Goal: Register for event/course

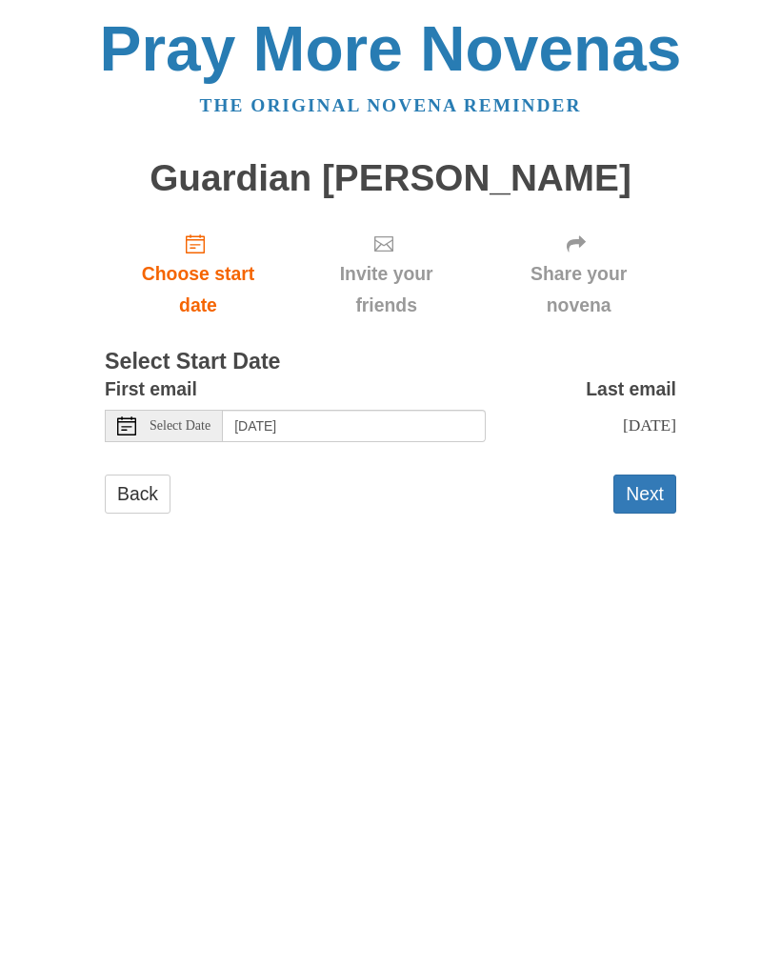
click at [131, 427] on icon at bounding box center [126, 425] width 19 height 19
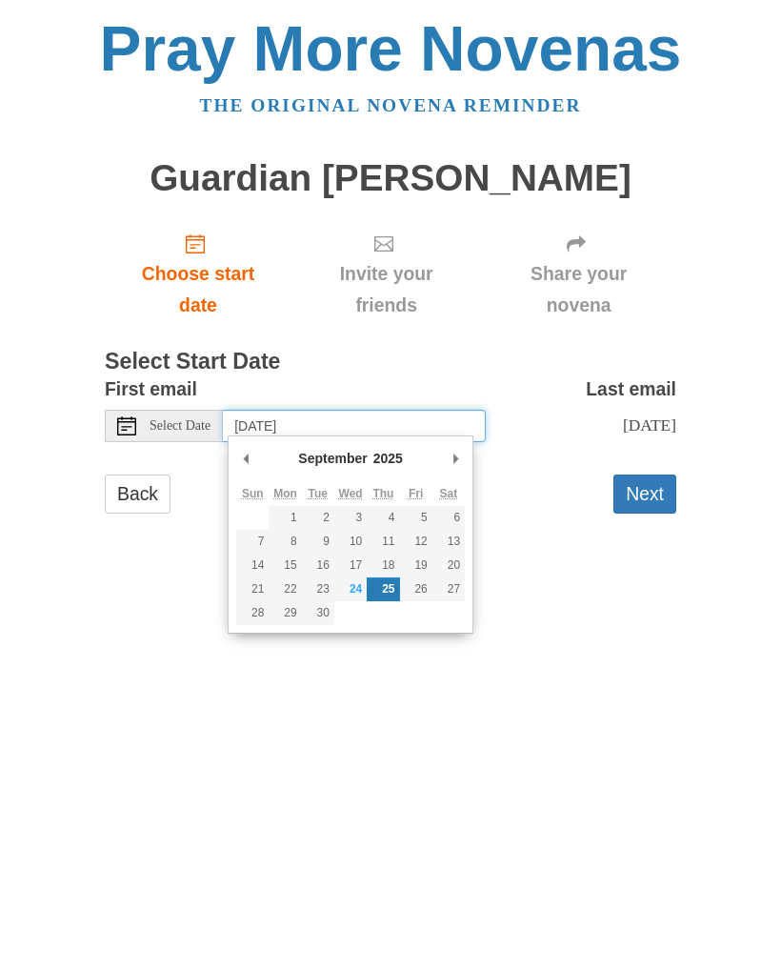
type input "Friday, September 26th"
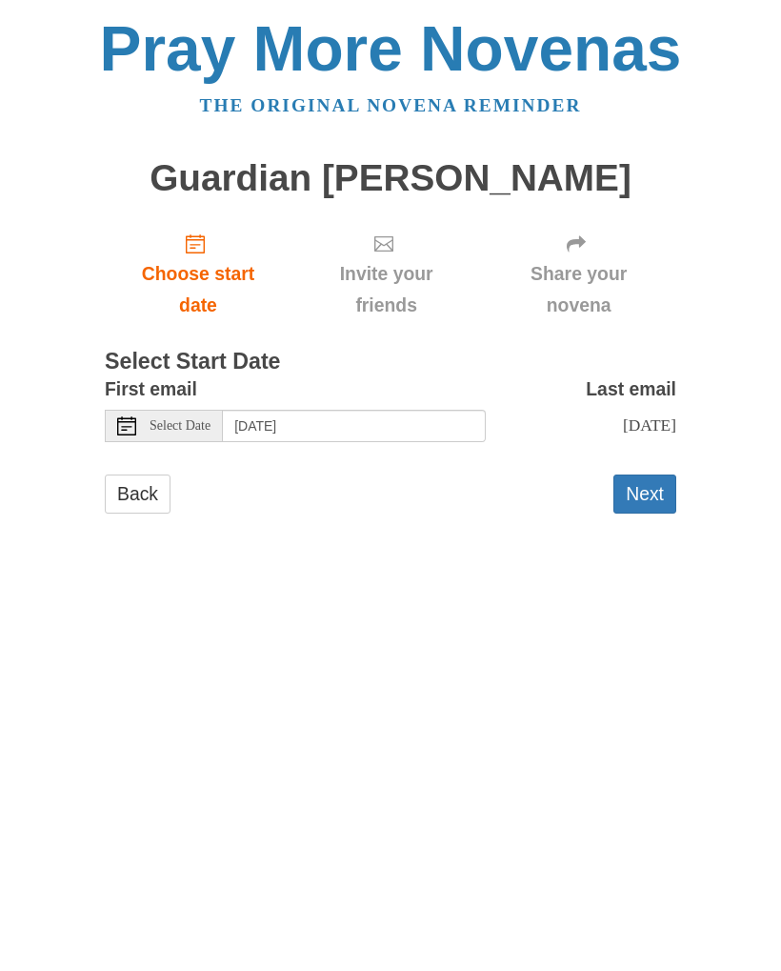
click at [657, 569] on html "Pray More Novenas The original novena reminder Guardian Angel Novena Choose sta…" at bounding box center [390, 284] width 781 height 569
click at [653, 479] on button "Next" at bounding box center [644, 493] width 63 height 39
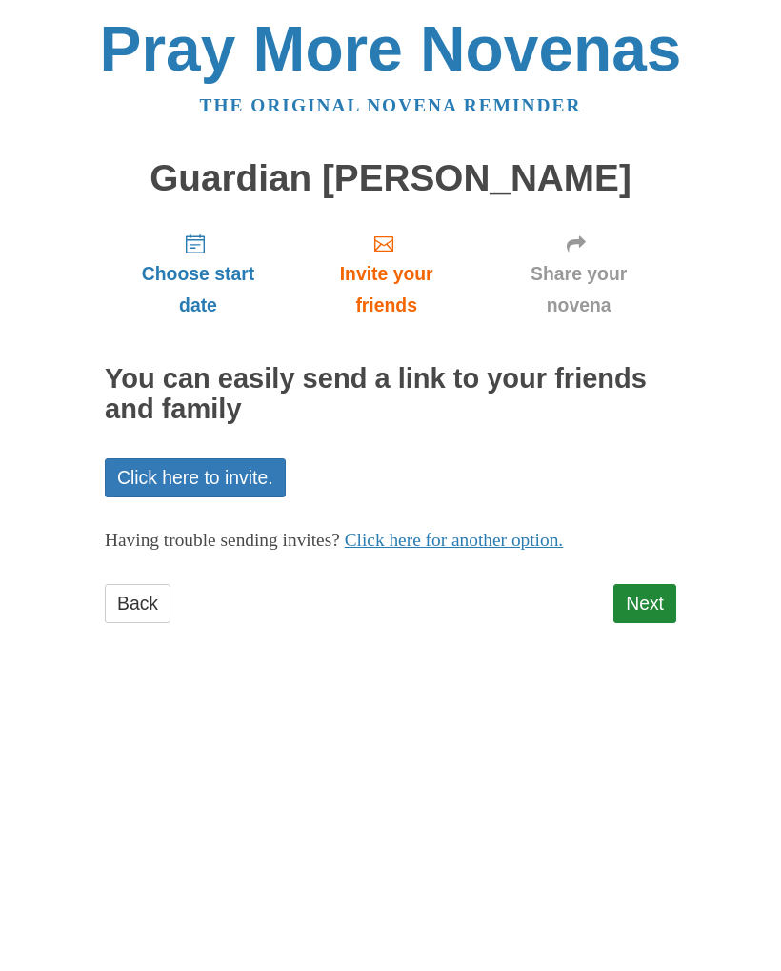
click at [644, 612] on link "Next" at bounding box center [644, 603] width 63 height 39
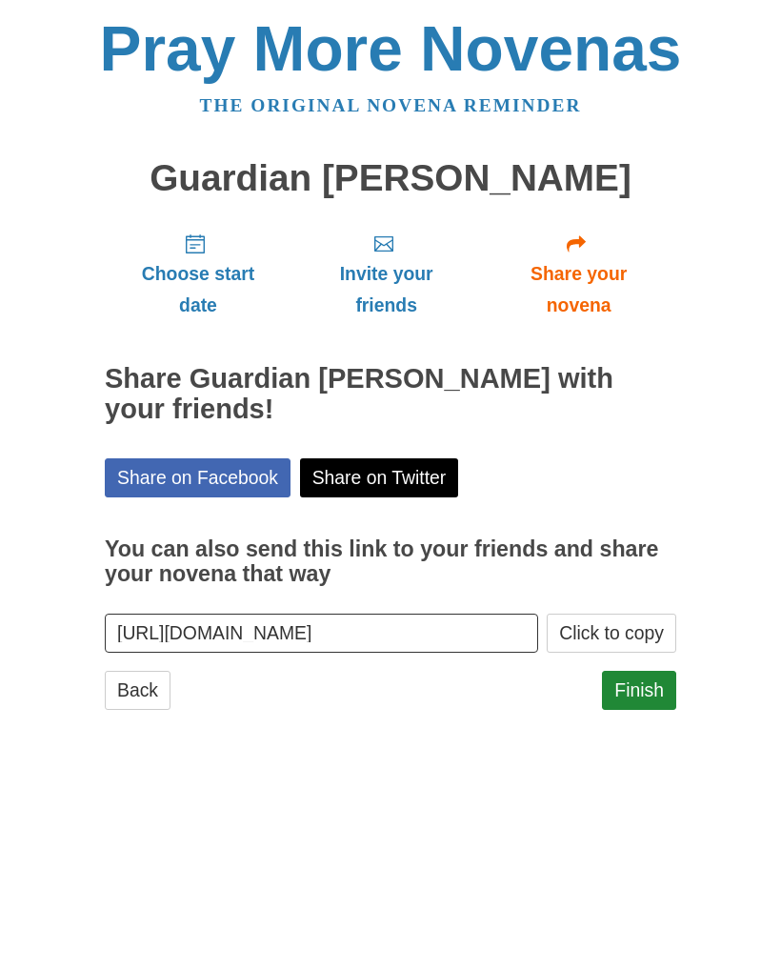
click at [641, 695] on link "Finish" at bounding box center [639, 690] width 74 height 39
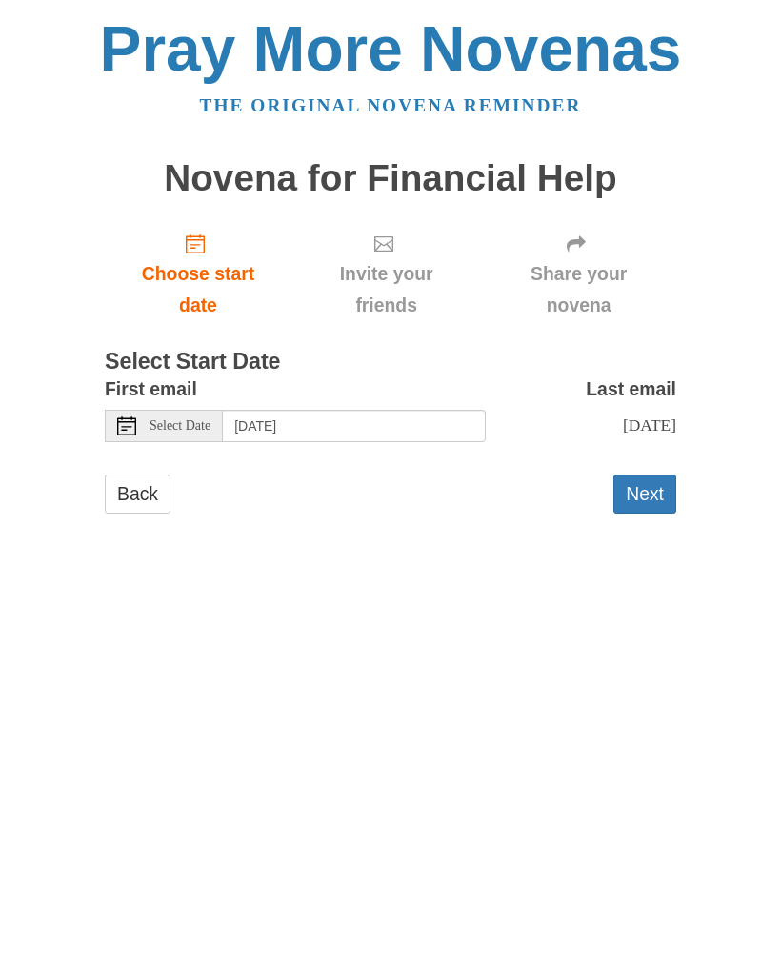
click at [129, 423] on icon at bounding box center [126, 425] width 19 height 19
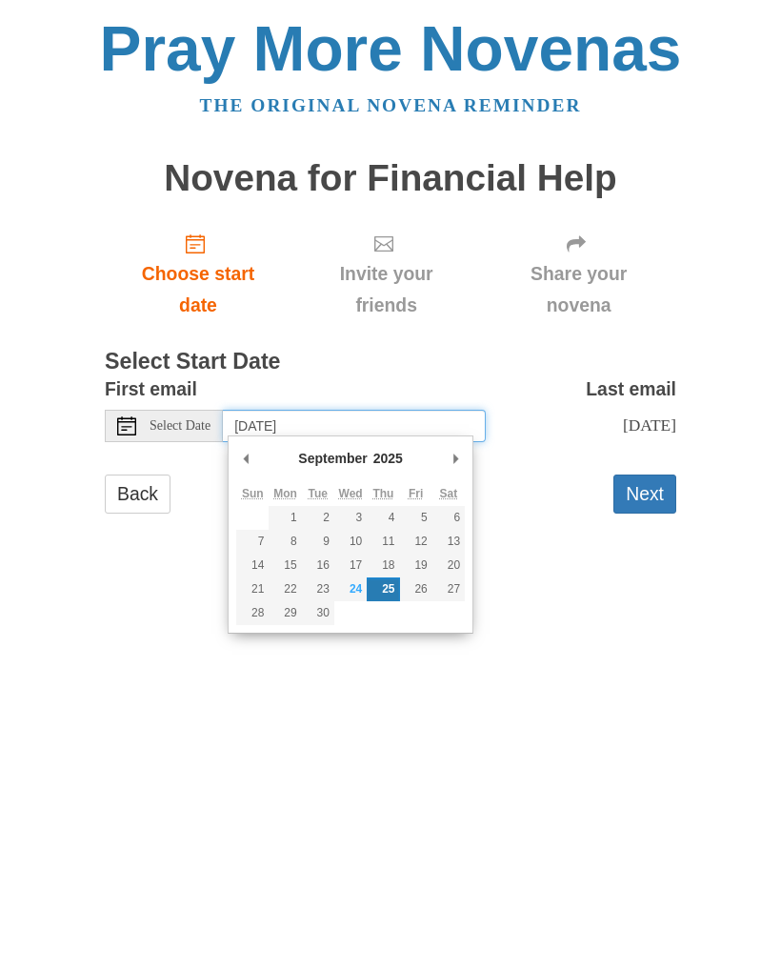
type input "Monday, September 29th"
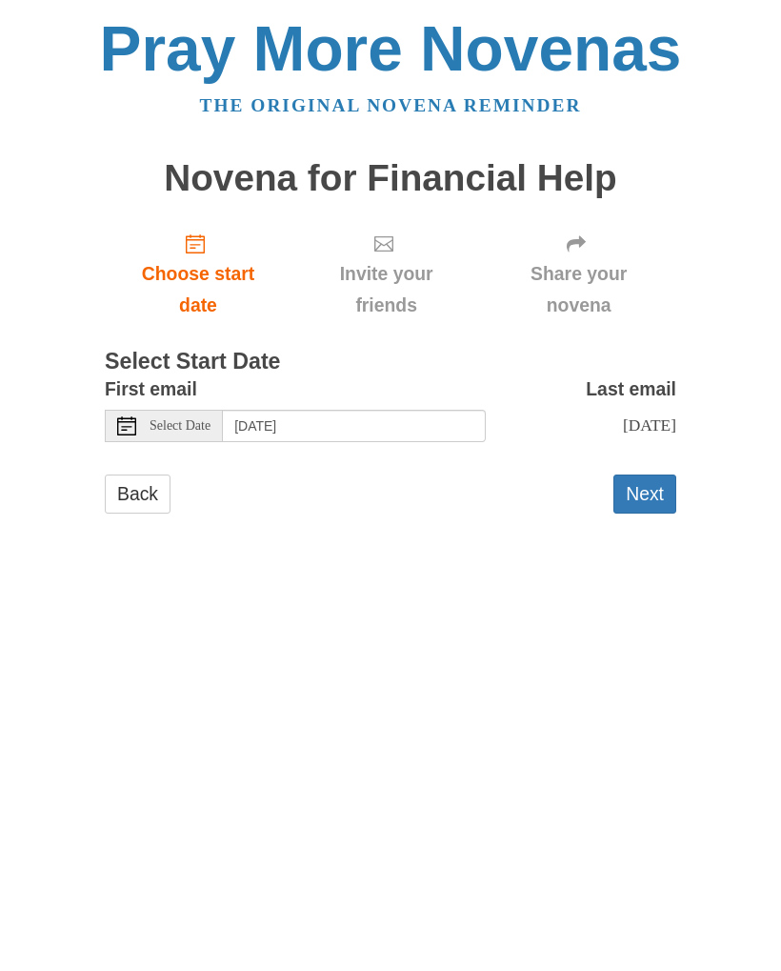
click at [649, 489] on button "Next" at bounding box center [644, 493] width 63 height 39
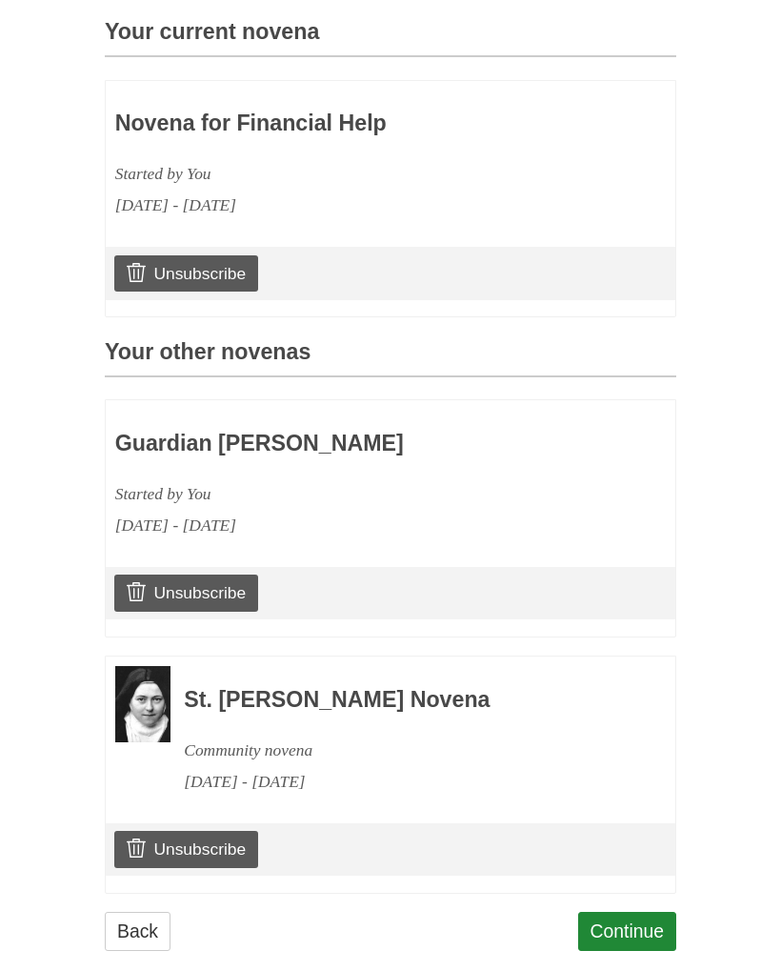
scroll to position [531, 0]
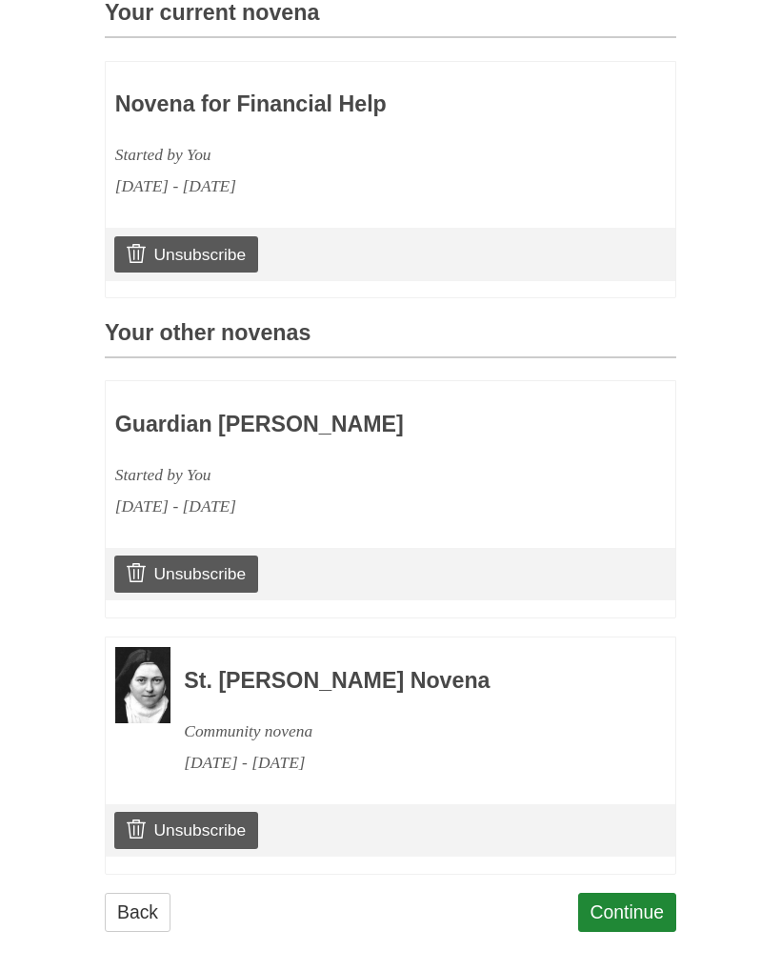
click at [632, 907] on link "Continue" at bounding box center [627, 912] width 99 height 39
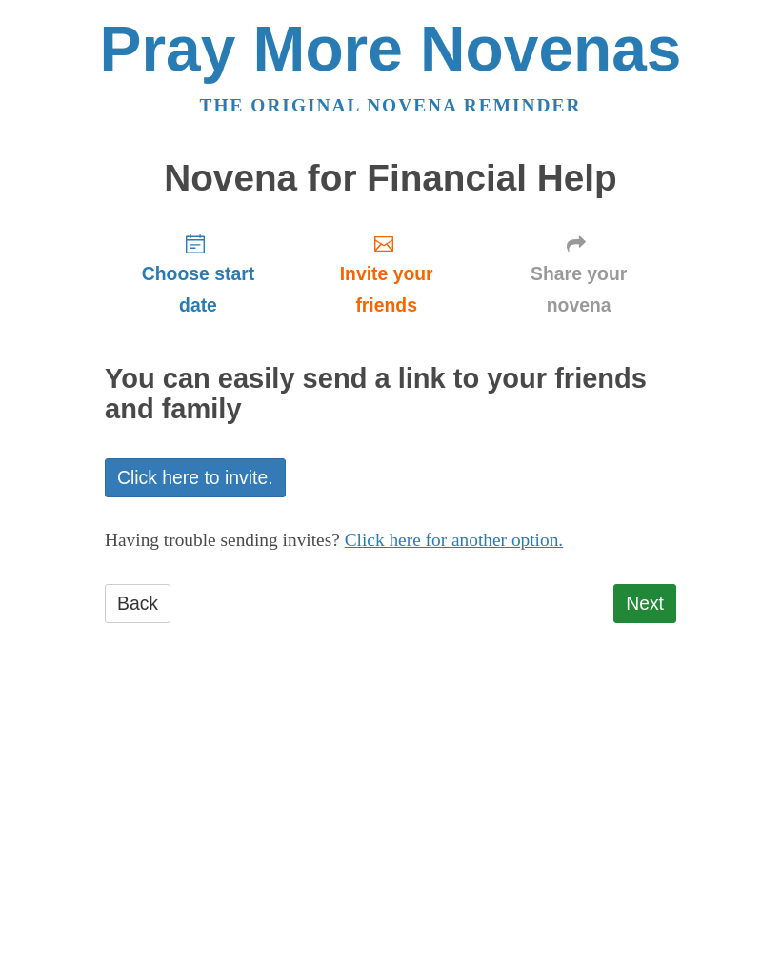
click at [651, 604] on link "Next" at bounding box center [644, 603] width 63 height 39
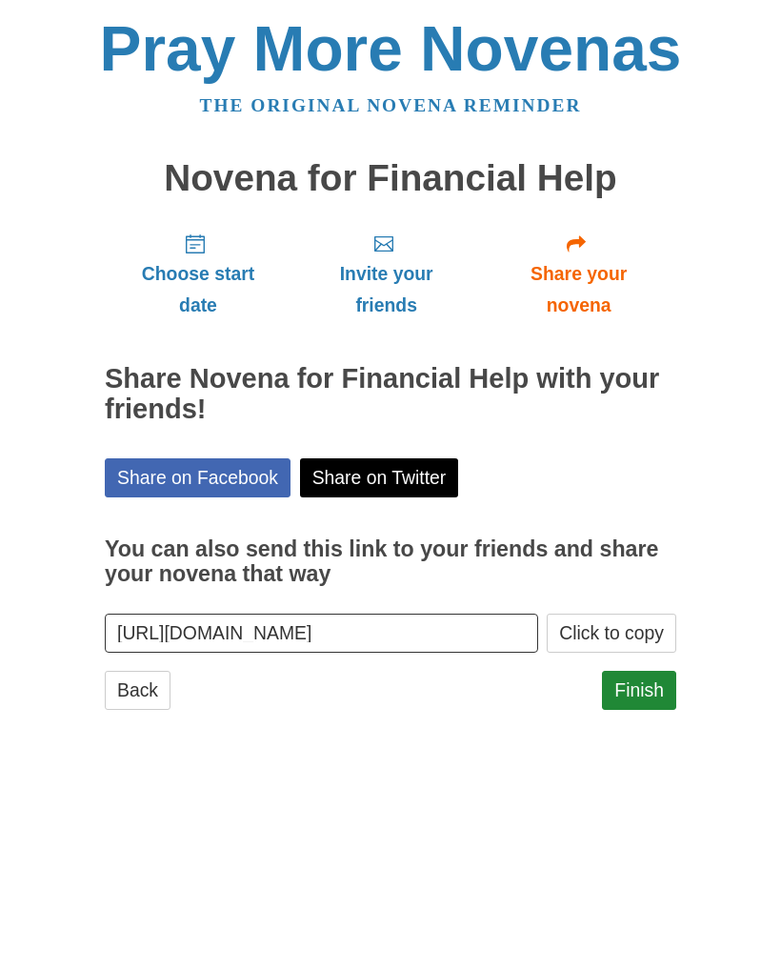
click at [657, 695] on link "Finish" at bounding box center [639, 690] width 74 height 39
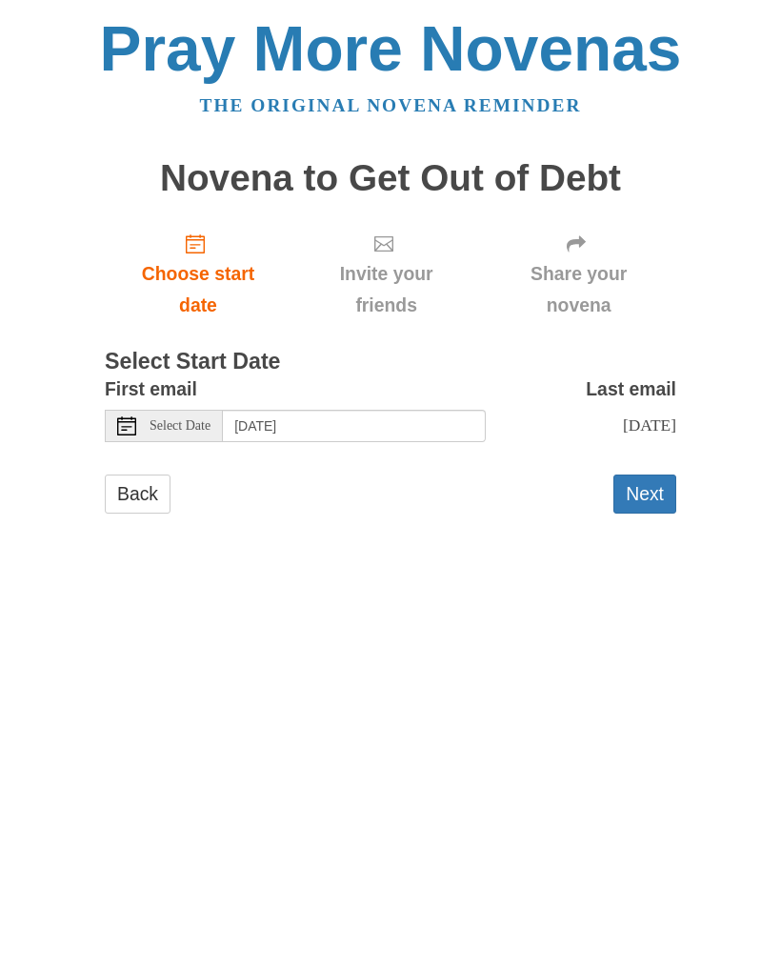
click at [136, 421] on div "Select Date" at bounding box center [164, 426] width 118 height 32
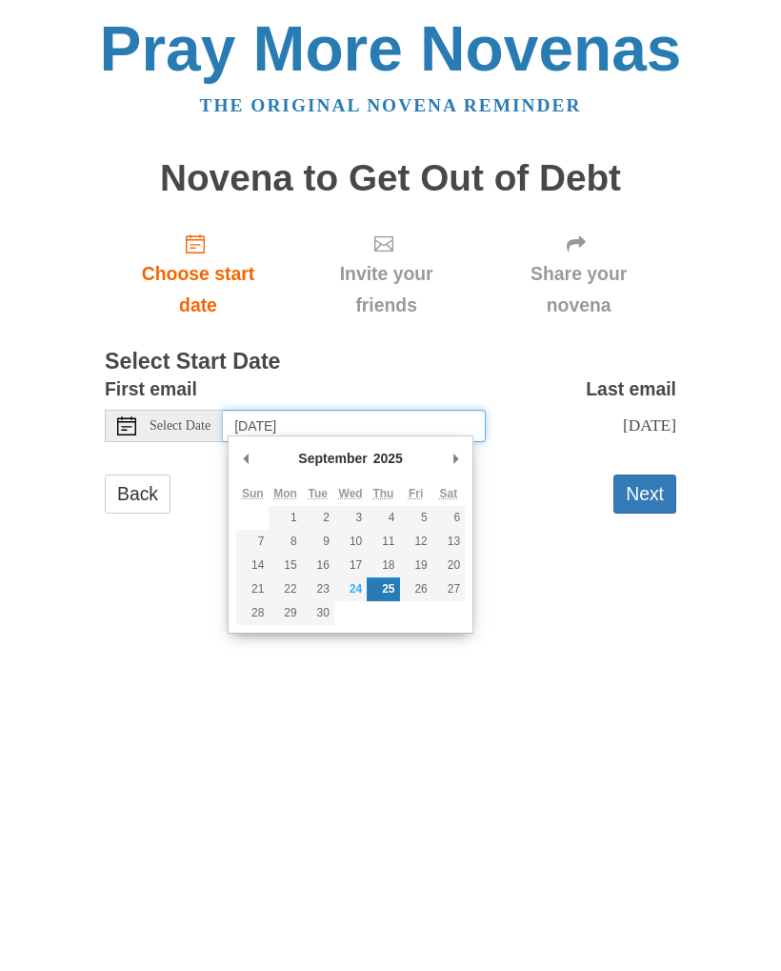
type input "Tuesday, September 30th"
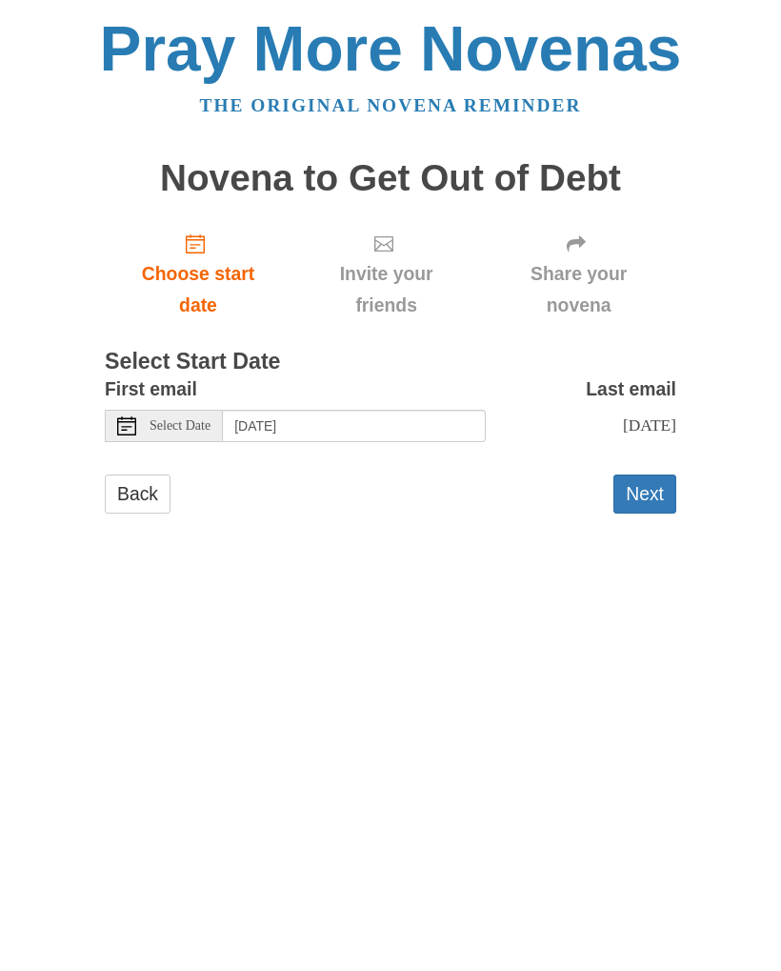
click at [644, 503] on button "Next" at bounding box center [644, 493] width 63 height 39
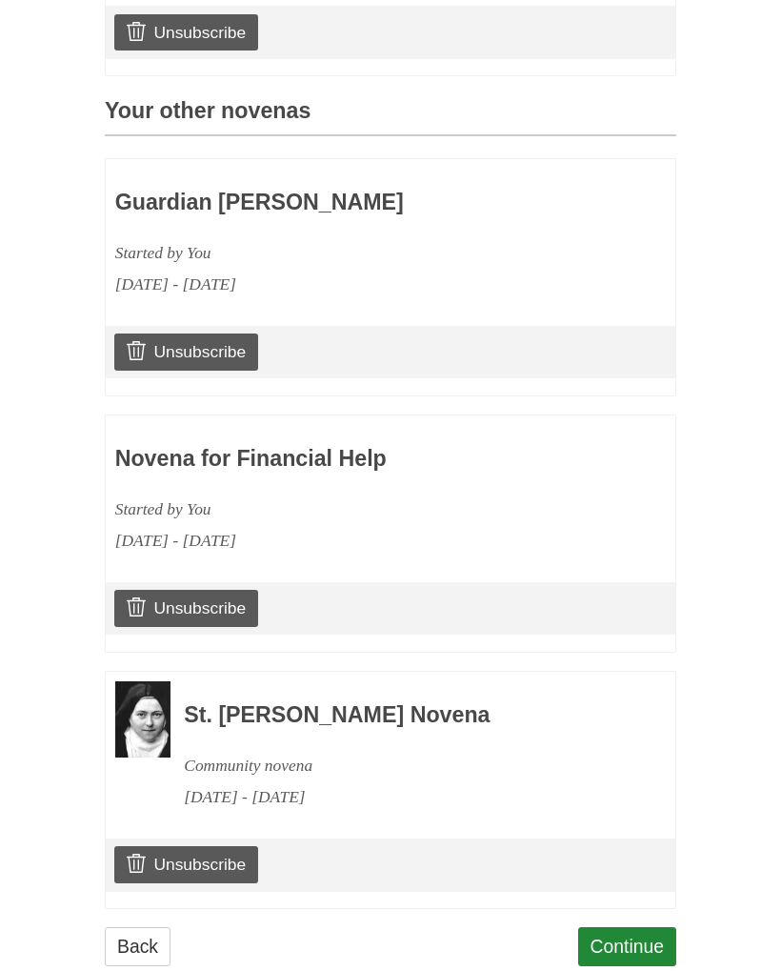
scroll to position [785, 0]
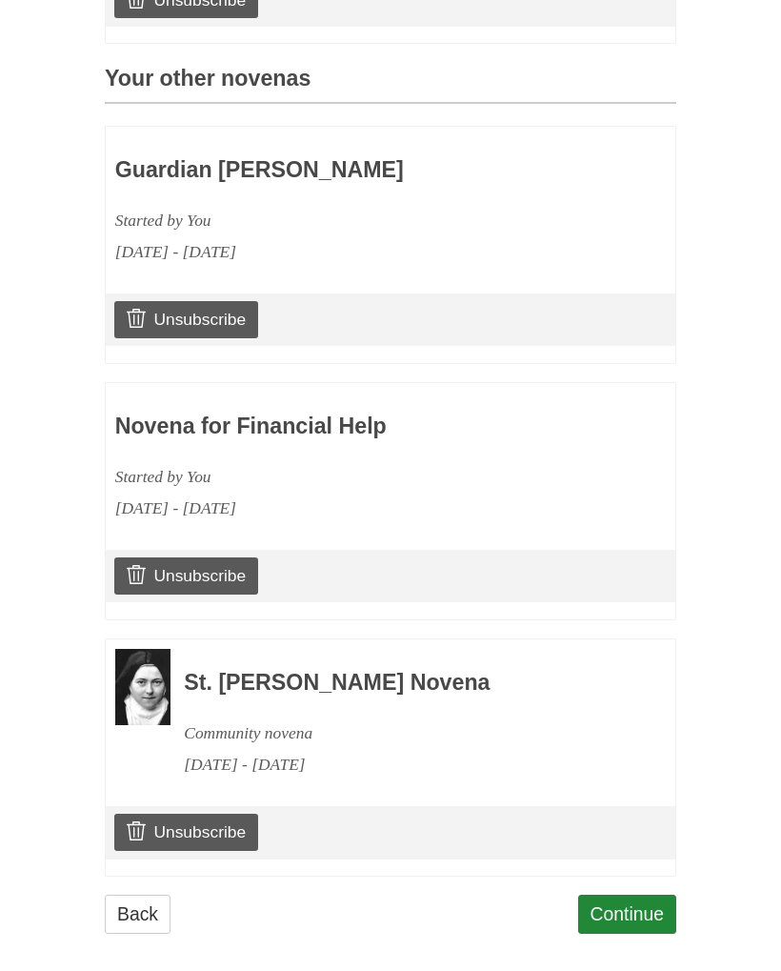
click at [634, 894] on link "Continue" at bounding box center [627, 913] width 99 height 39
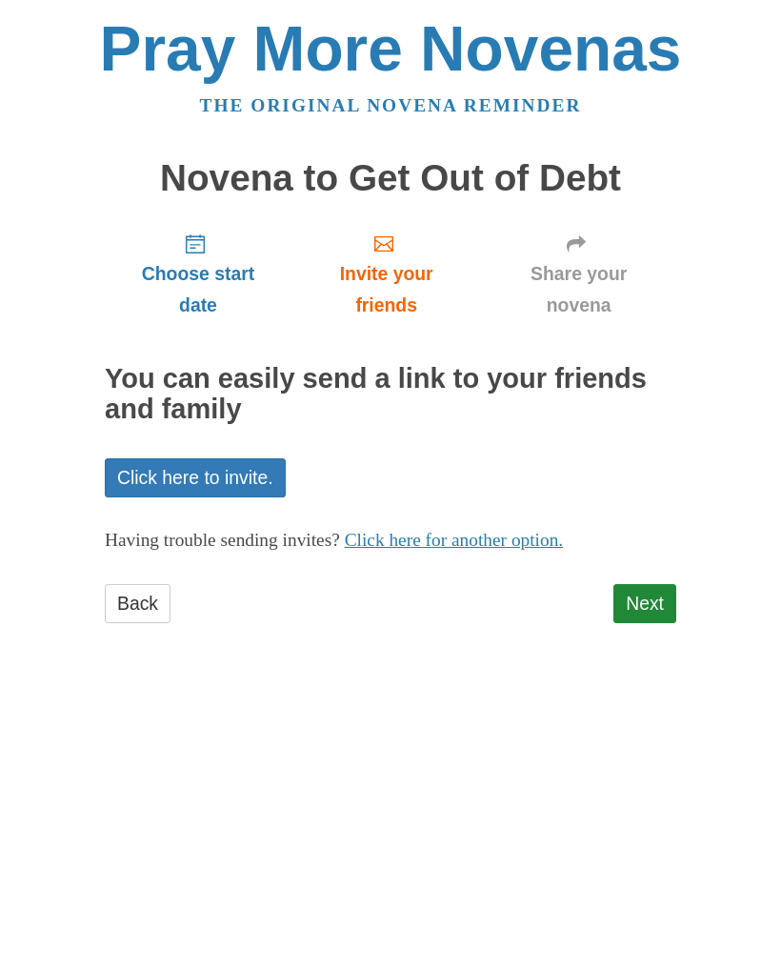
click at [638, 600] on link "Next" at bounding box center [644, 603] width 63 height 39
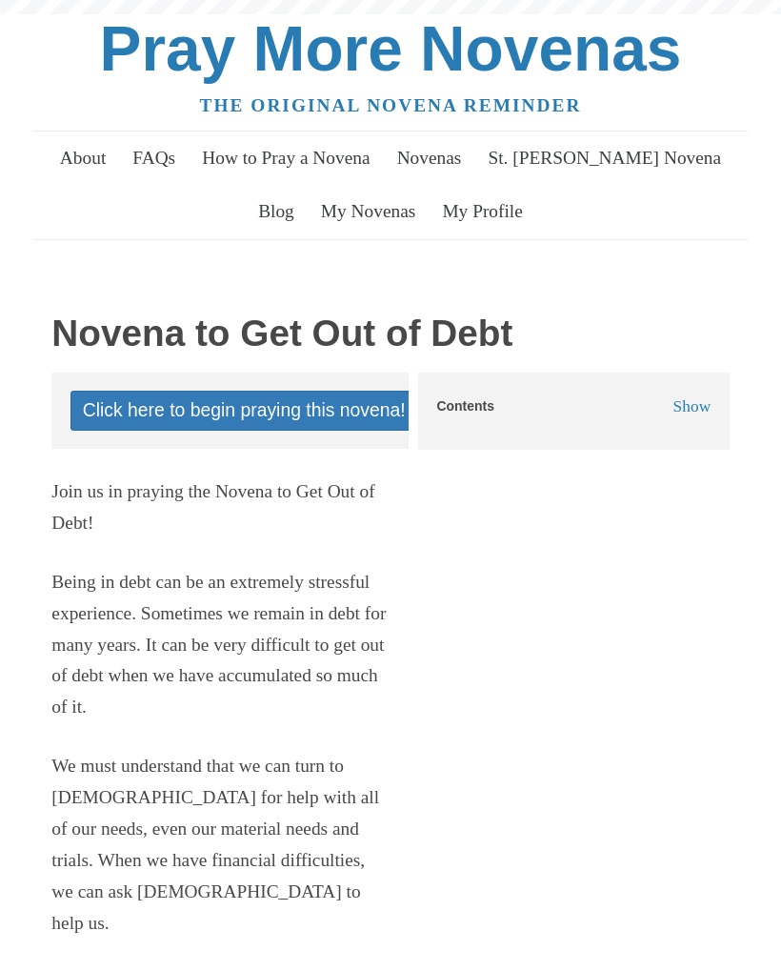
scroll to position [80, 0]
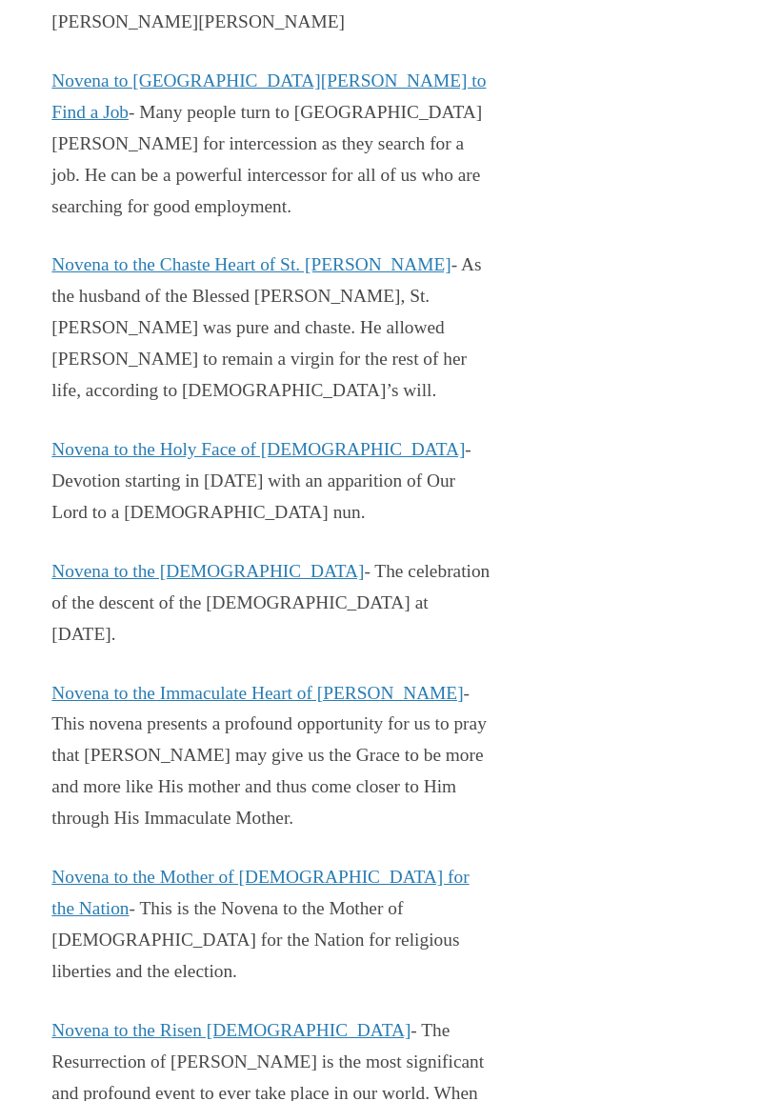
scroll to position [29020, 0]
